Goal: Information Seeking & Learning: Stay updated

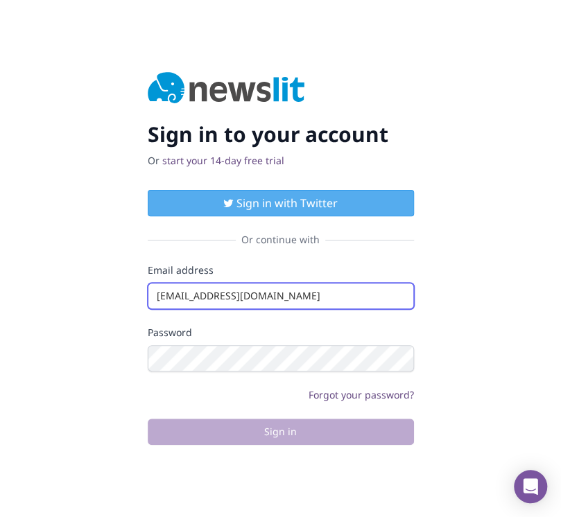
type input "[EMAIL_ADDRESS][DOMAIN_NAME]"
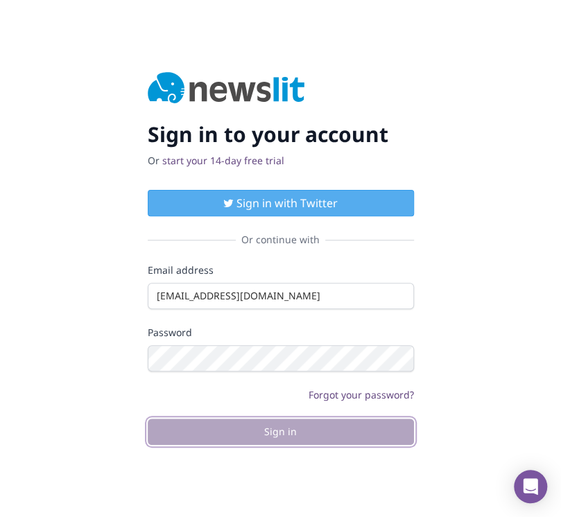
click at [280, 431] on button "Sign in" at bounding box center [281, 432] width 266 height 26
